Goal: Information Seeking & Learning: Learn about a topic

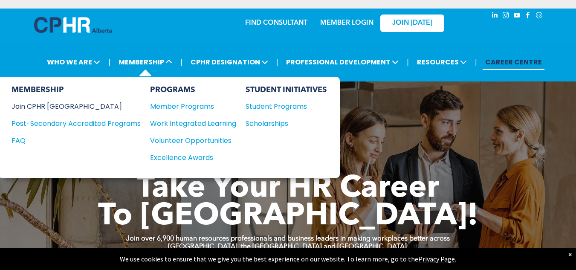
click at [58, 106] on div "Join CPHR [GEOGRAPHIC_DATA]" at bounding box center [70, 106] width 116 height 11
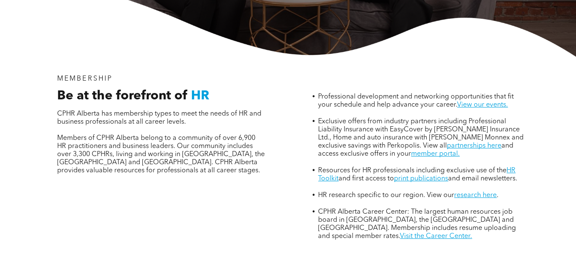
scroll to position [251, 0]
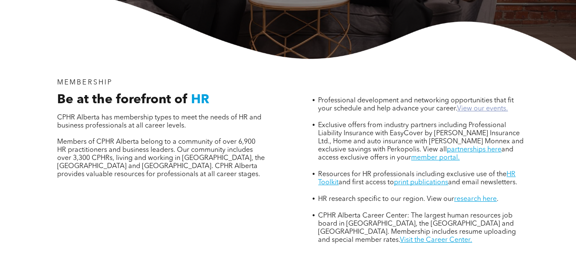
click at [493, 105] on link "View our events." at bounding box center [482, 108] width 51 height 7
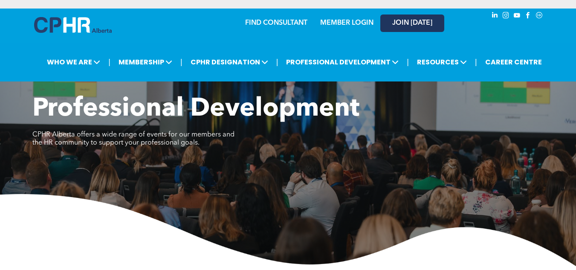
click at [403, 22] on span "JOIN [DATE]" at bounding box center [413, 23] width 40 height 8
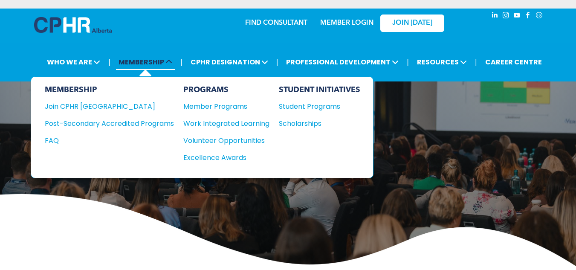
click at [171, 63] on icon at bounding box center [169, 61] width 7 height 7
click at [223, 107] on div "Member Programs" at bounding box center [222, 106] width 78 height 11
click at [220, 105] on div "Member Programs" at bounding box center [222, 106] width 78 height 11
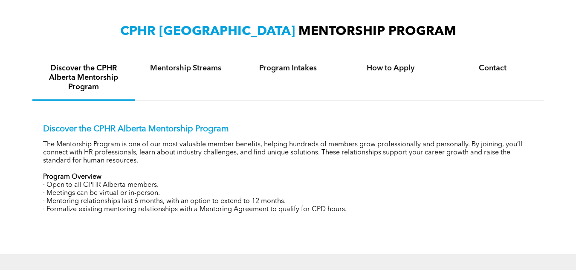
scroll to position [281, 0]
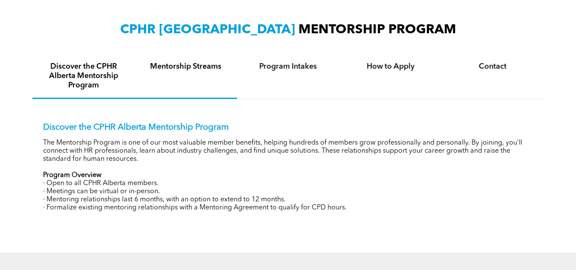
click at [192, 70] on h4 "Mentorship Streams" at bounding box center [186, 66] width 87 height 9
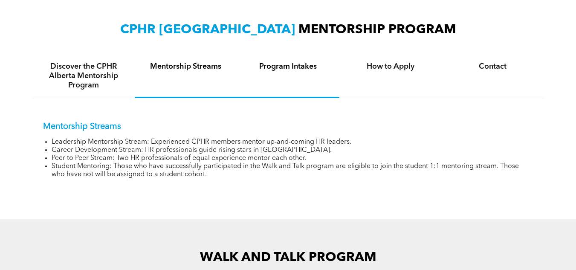
click at [290, 66] on h4 "Program Intakes" at bounding box center [288, 66] width 87 height 9
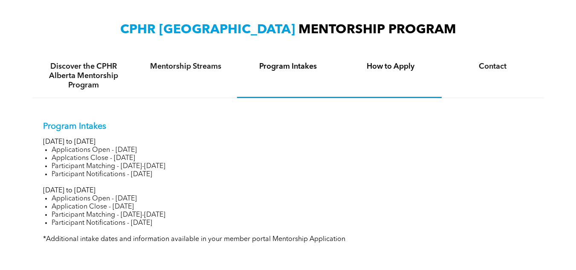
click at [383, 69] on h4 "How to Apply" at bounding box center [390, 66] width 87 height 9
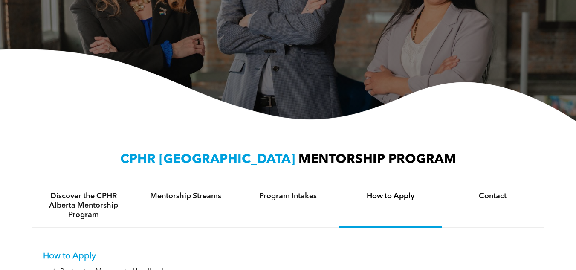
scroll to position [83, 0]
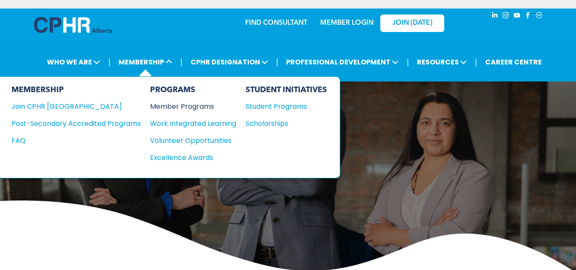
click at [192, 107] on div "Member Programs" at bounding box center [189, 106] width 78 height 11
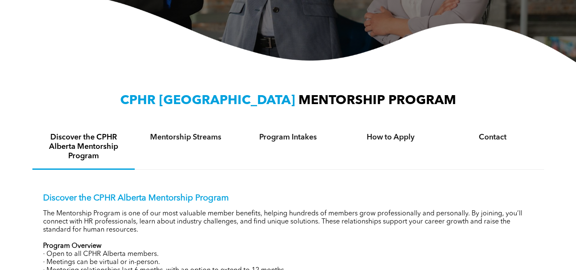
scroll to position [193, 0]
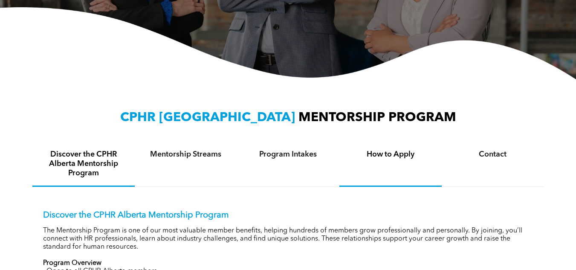
click at [398, 155] on h4 "How to Apply" at bounding box center [390, 154] width 87 height 9
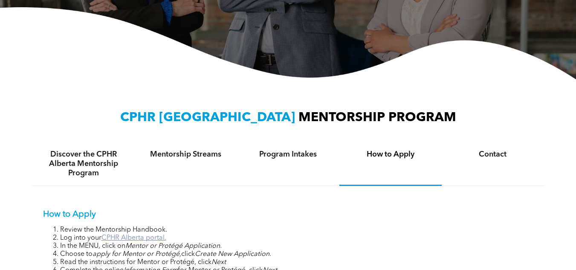
click at [121, 239] on link "CPHR Alberta portal." at bounding box center [134, 238] width 65 height 7
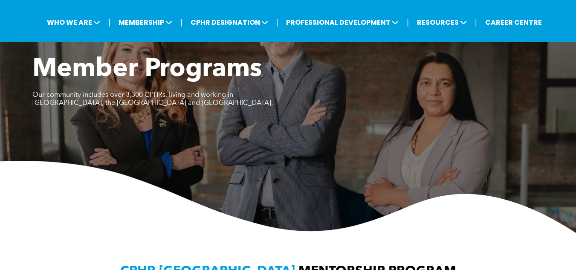
scroll to position [0, 0]
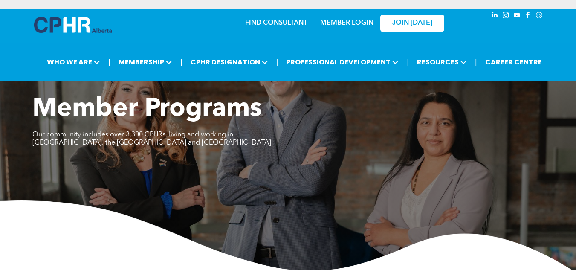
click at [352, 22] on link "MEMBER LOGIN" at bounding box center [346, 23] width 53 height 7
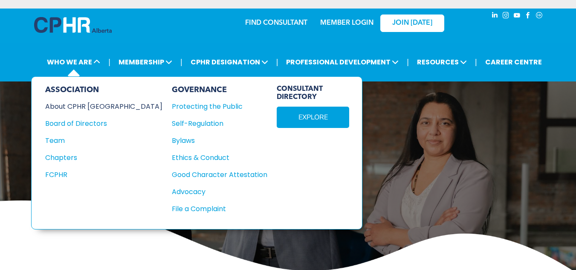
click at [76, 105] on div "About CPHR [GEOGRAPHIC_DATA]" at bounding box center [98, 106] width 106 height 11
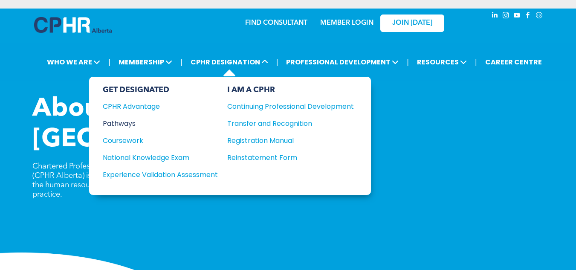
click at [126, 122] on div "Pathways" at bounding box center [155, 123] width 104 height 11
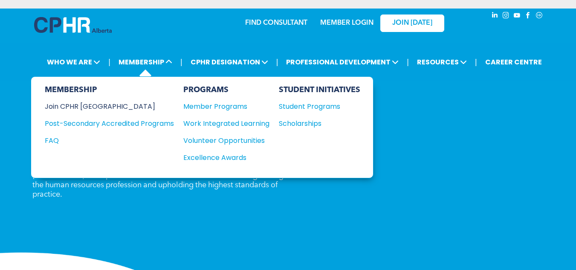
click at [89, 105] on div "Join CPHR [GEOGRAPHIC_DATA]" at bounding box center [103, 106] width 116 height 11
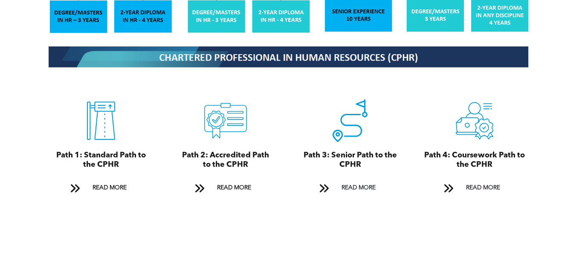
scroll to position [927, 0]
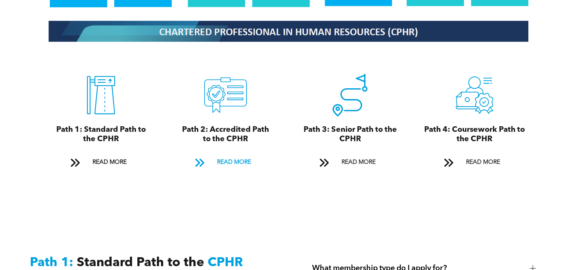
click at [243, 154] on span "READ MORE" at bounding box center [234, 162] width 40 height 16
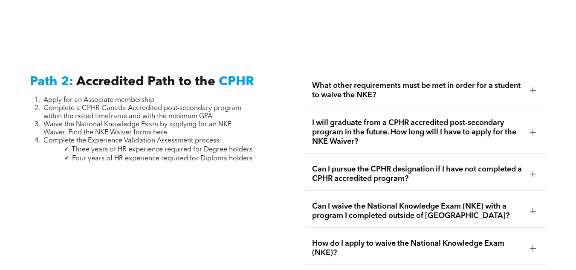
scroll to position [1339, 0]
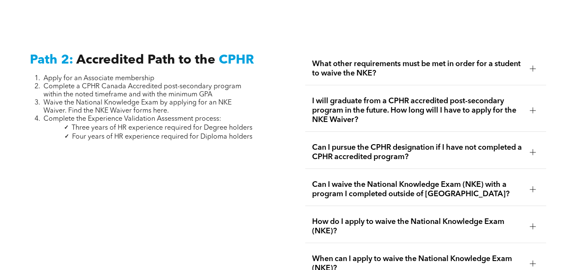
click at [531, 110] on div at bounding box center [533, 110] width 6 height 0
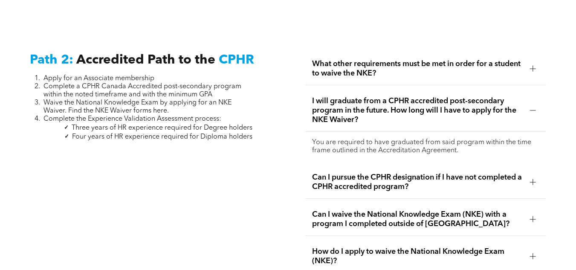
click at [533, 179] on div at bounding box center [533, 182] width 0 height 6
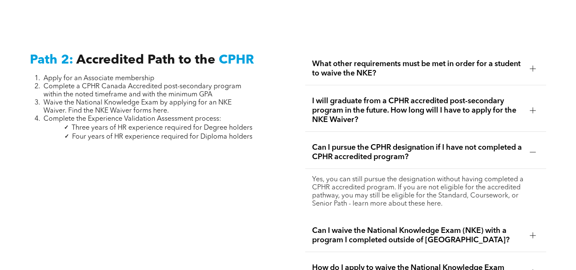
click at [529, 229] on div at bounding box center [533, 235] width 13 height 13
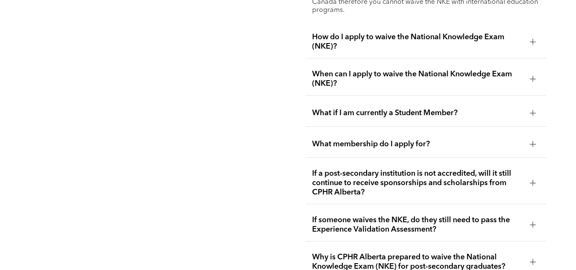
scroll to position [1567, 0]
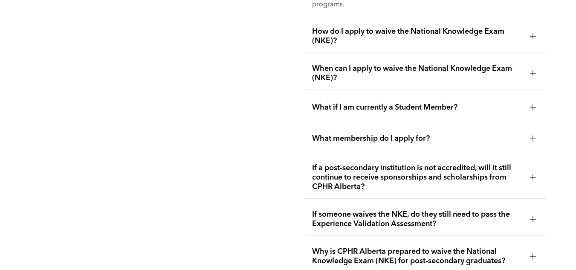
click at [532, 136] on div at bounding box center [533, 139] width 6 height 6
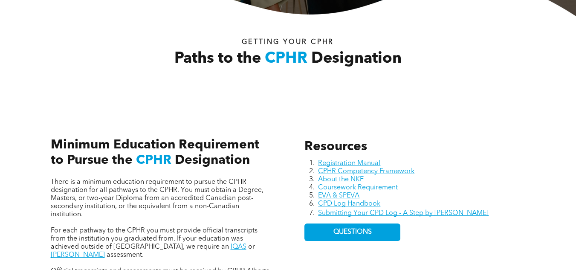
scroll to position [289, 0]
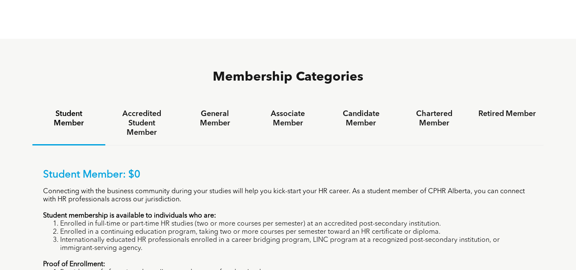
scroll to position [506, 0]
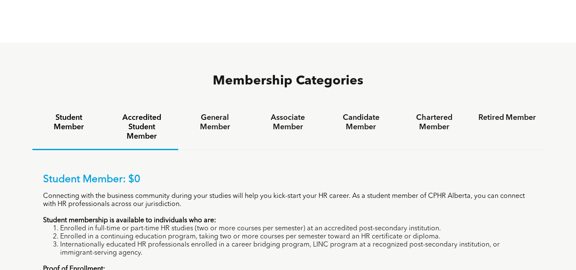
click at [142, 113] on h4 "Accredited Student Member" at bounding box center [142, 127] width 58 height 28
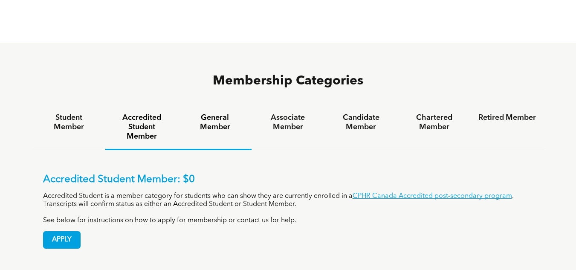
click at [212, 113] on h4 "General Member" at bounding box center [215, 122] width 58 height 19
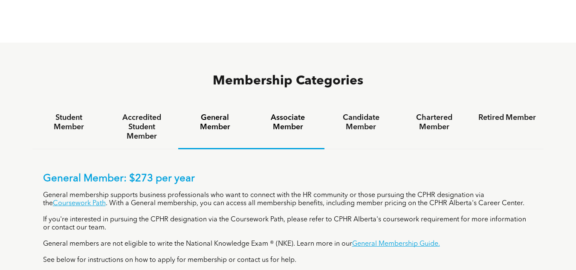
click at [291, 113] on h4 "Associate Member" at bounding box center [288, 122] width 58 height 19
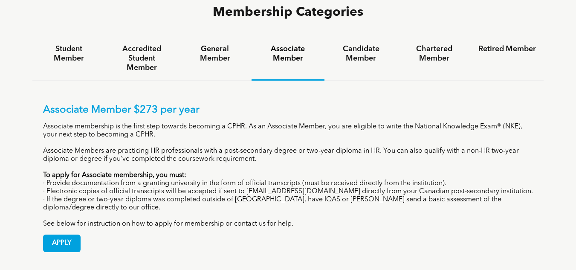
scroll to position [578, 0]
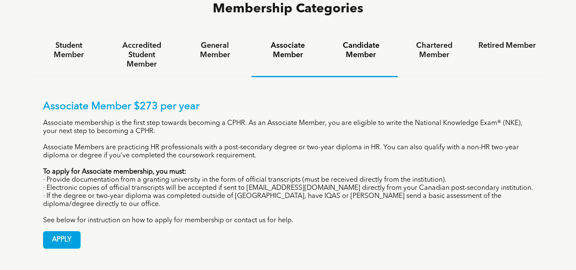
click at [358, 41] on h4 "Candidate Member" at bounding box center [361, 50] width 58 height 19
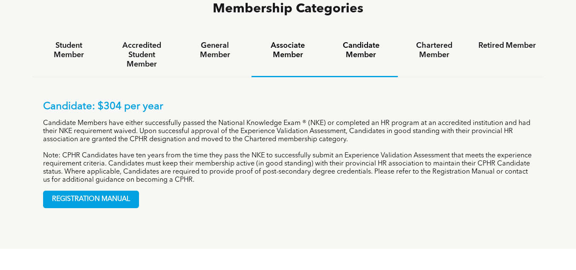
click at [287, 41] on h4 "Associate Member" at bounding box center [288, 50] width 58 height 19
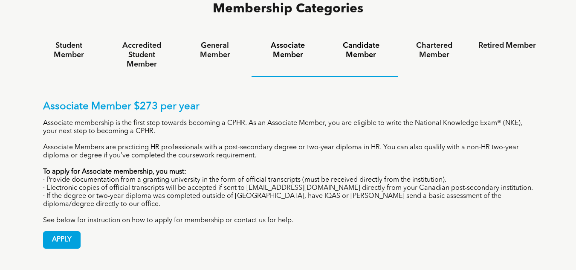
click at [348, 41] on h4 "Candidate Member" at bounding box center [361, 50] width 58 height 19
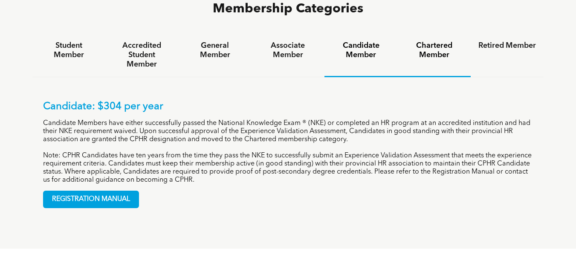
click at [440, 41] on h4 "Chartered Member" at bounding box center [435, 50] width 58 height 19
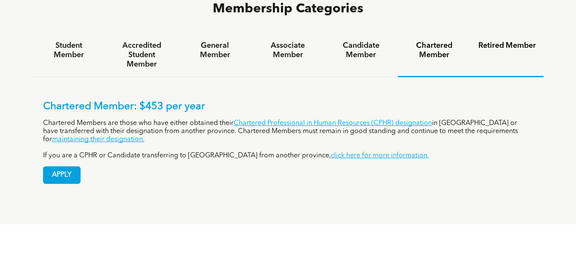
click at [502, 41] on h4 "Retired Member" at bounding box center [508, 45] width 58 height 9
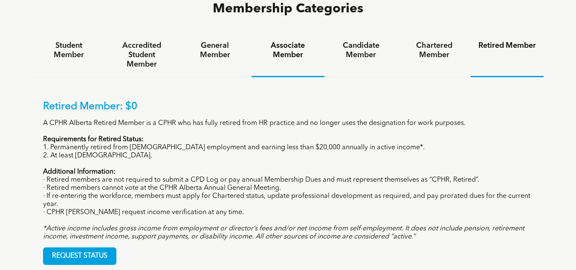
click at [293, 41] on h4 "Associate Member" at bounding box center [288, 50] width 58 height 19
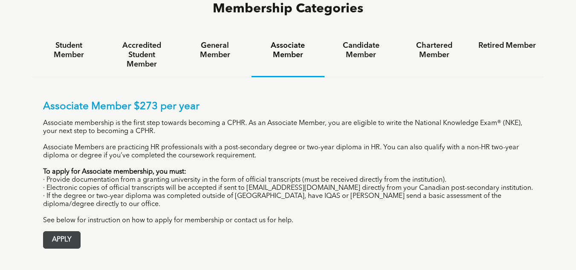
click at [73, 232] on span "APPLY" at bounding box center [62, 240] width 37 height 17
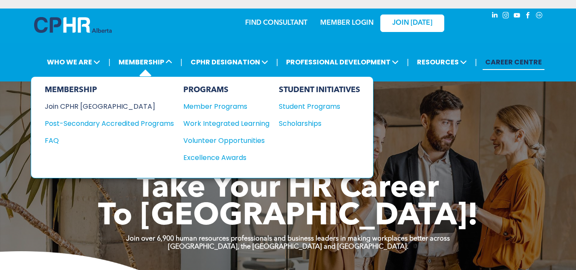
click at [83, 108] on div "Join CPHR [GEOGRAPHIC_DATA]" at bounding box center [103, 106] width 116 height 11
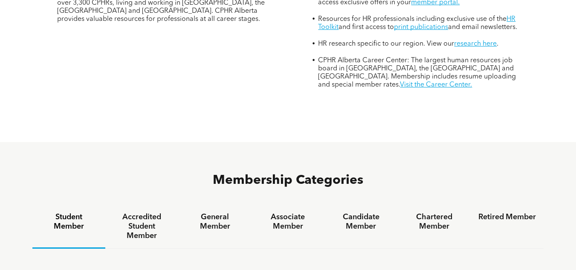
scroll to position [388, 0]
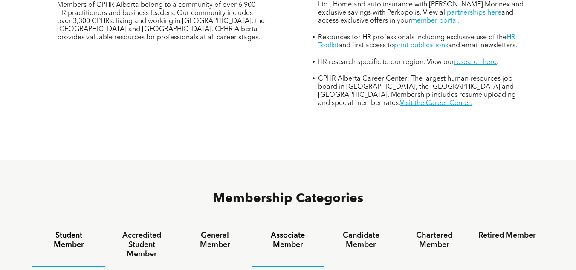
click at [298, 231] on h4 "Associate Member" at bounding box center [288, 240] width 58 height 19
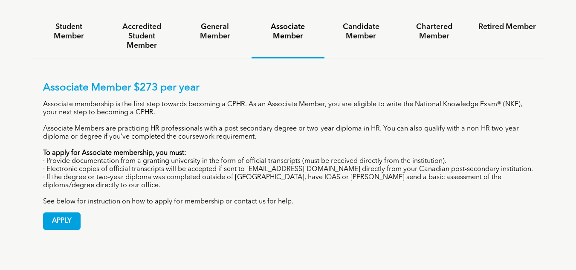
scroll to position [593, 0]
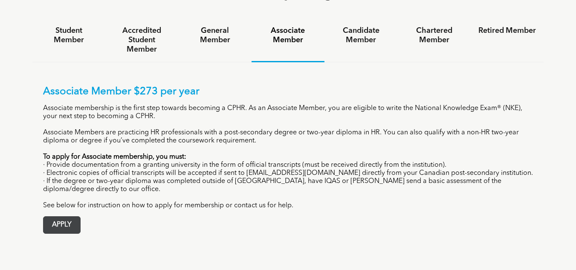
click at [67, 217] on span "APPLY" at bounding box center [62, 225] width 37 height 17
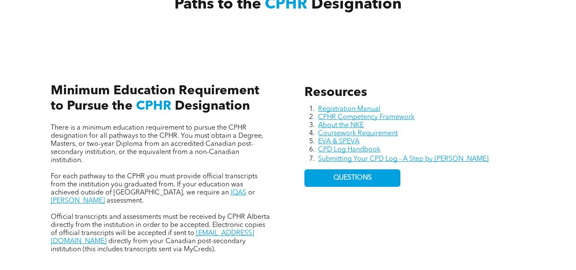
scroll to position [328, 0]
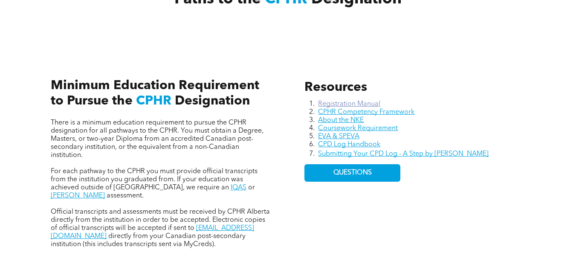
click at [340, 104] on link "Registration Manual" at bounding box center [349, 104] width 62 height 7
click at [358, 111] on link "CPHR Competency Framework" at bounding box center [366, 112] width 96 height 7
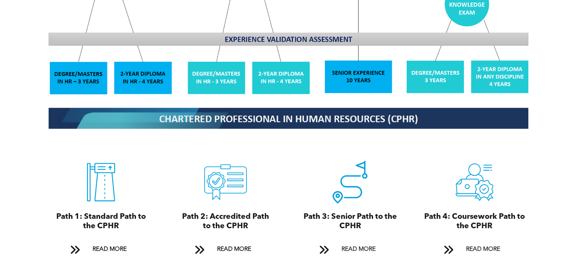
scroll to position [850, 0]
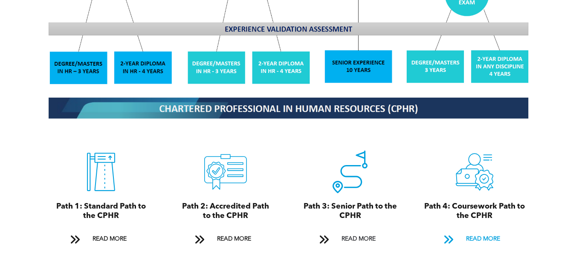
click at [481, 231] on span "READ MORE" at bounding box center [483, 239] width 40 height 16
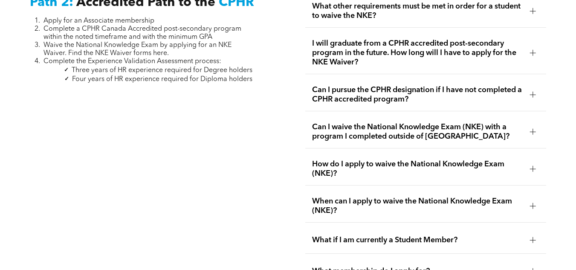
scroll to position [1402, 0]
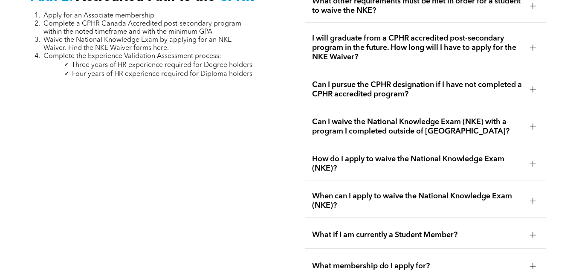
click at [531, 126] on div at bounding box center [533, 126] width 6 height 0
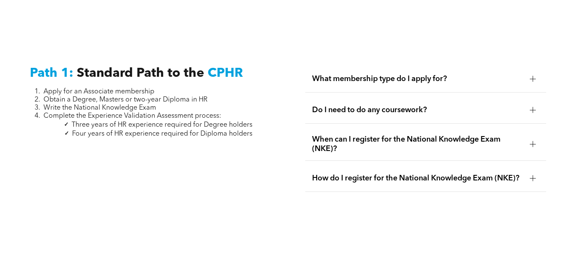
scroll to position [1085, 0]
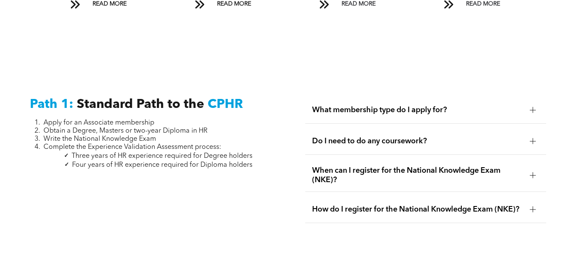
click at [531, 107] on div at bounding box center [533, 110] width 6 height 6
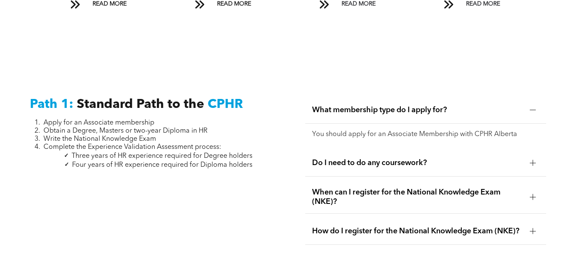
click at [532, 160] on div at bounding box center [533, 163] width 6 height 6
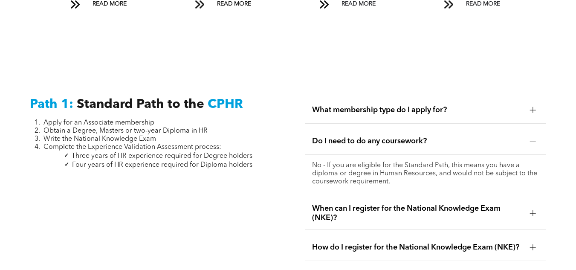
click at [535, 213] on div at bounding box center [533, 213] width 6 height 0
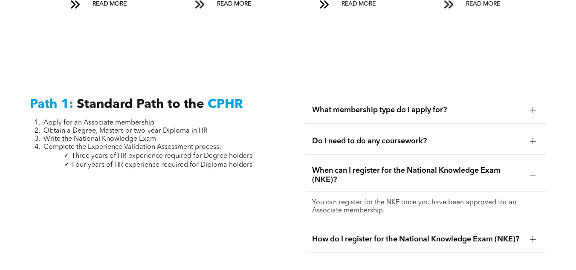
click at [533, 236] on div at bounding box center [533, 239] width 0 height 6
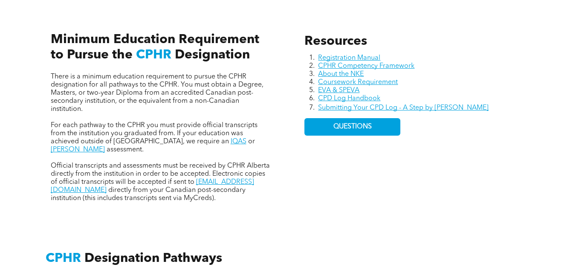
scroll to position [384, 0]
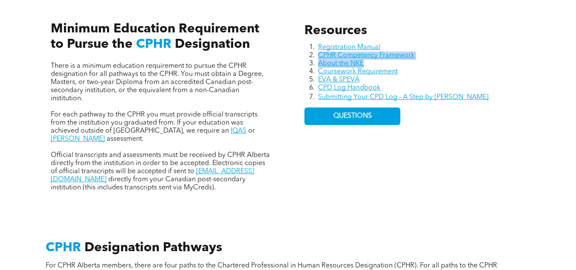
drag, startPoint x: 574, startPoint y: 49, endPoint x: 575, endPoint y: 64, distance: 14.5
click at [575, 64] on div "Resources Registration Manual CPHR Competency Framework About the NKE Coursewor…" at bounding box center [288, 97] width 576 height 225
click at [552, 116] on div "Resources Registration Manual CPHR Competency Framework About the NKE Coursewor…" at bounding box center [288, 97] width 576 height 225
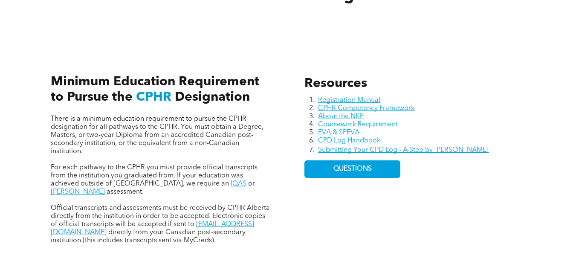
scroll to position [342, 0]
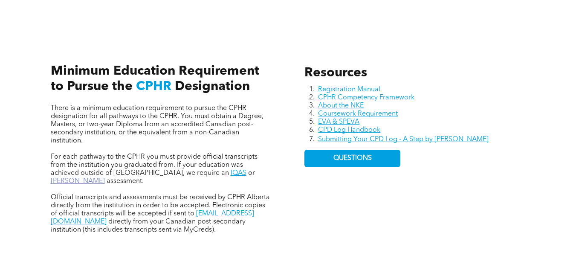
click at [105, 178] on link "[PERSON_NAME]" at bounding box center [78, 181] width 54 height 7
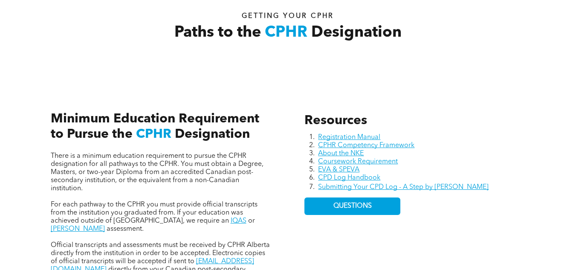
scroll to position [311, 0]
